Goal: Check status

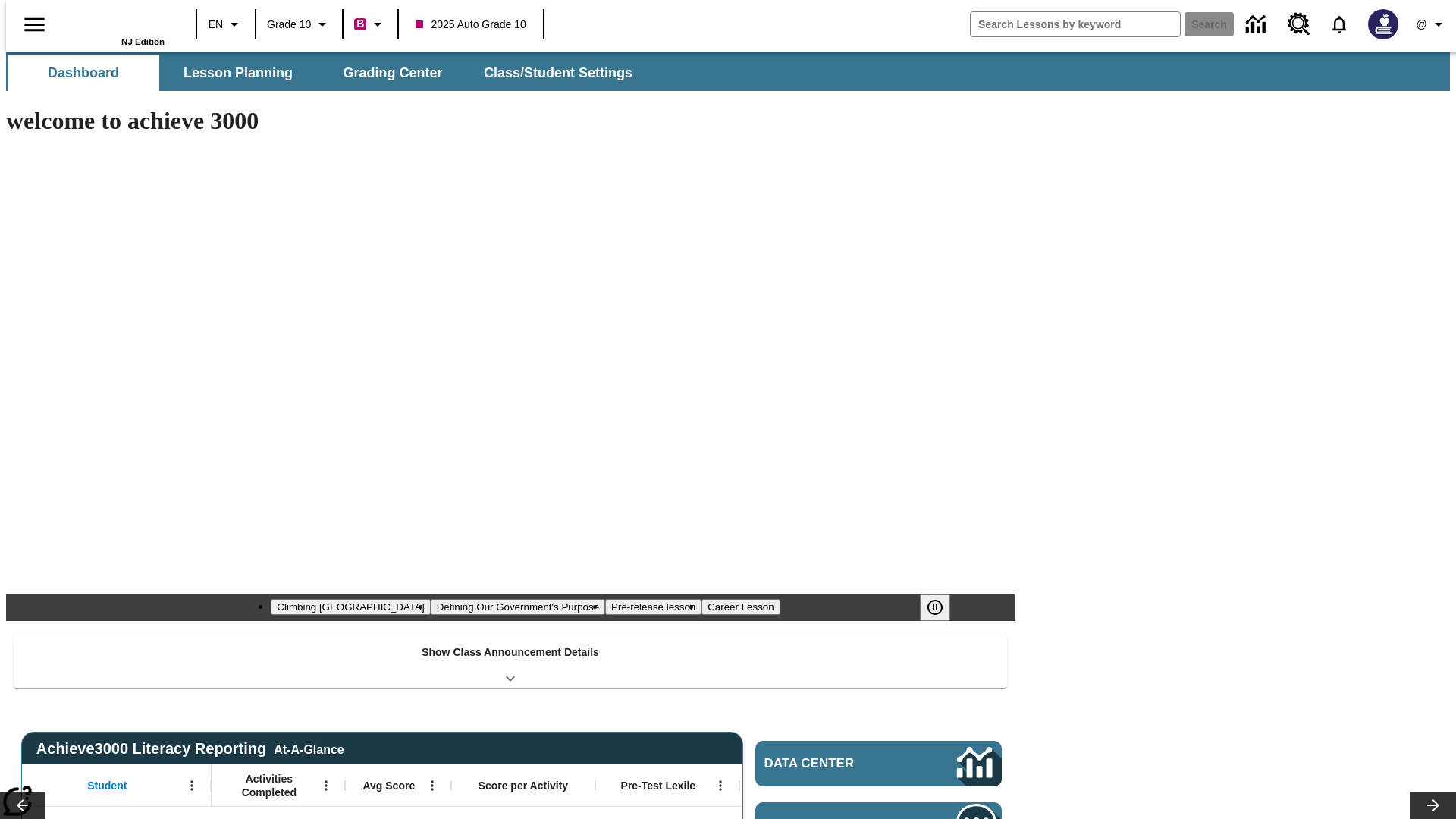
type input "-1"
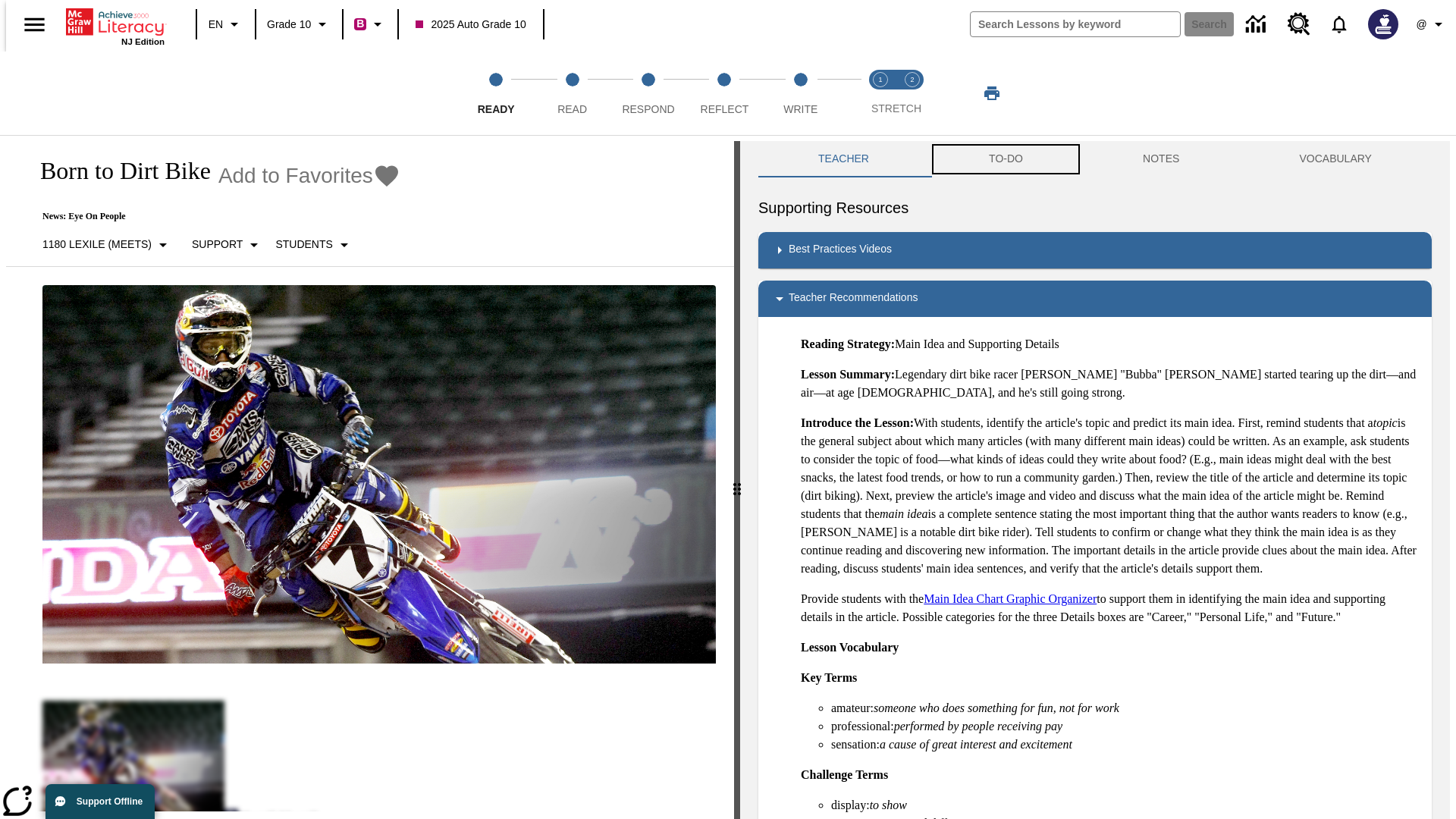
click at [1005, 159] on button "TO-DO" at bounding box center [1005, 159] width 154 height 37
